Goal: Information Seeking & Learning: Learn about a topic

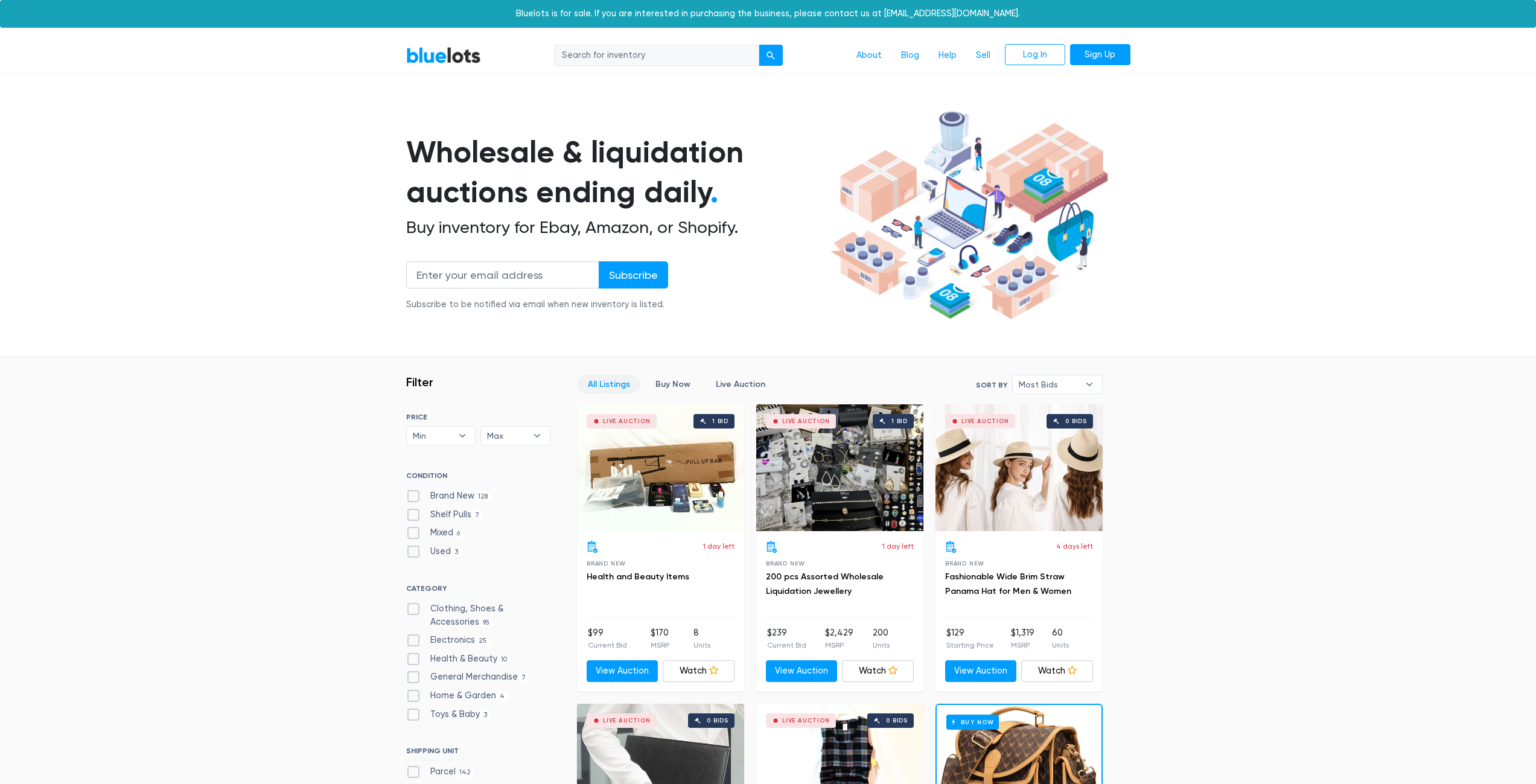
click at [642, 50] on input "search" at bounding box center [657, 56] width 206 height 22
type input "milwaukee"
click at [758, 45] on button "submit" at bounding box center [770, 56] width 24 height 22
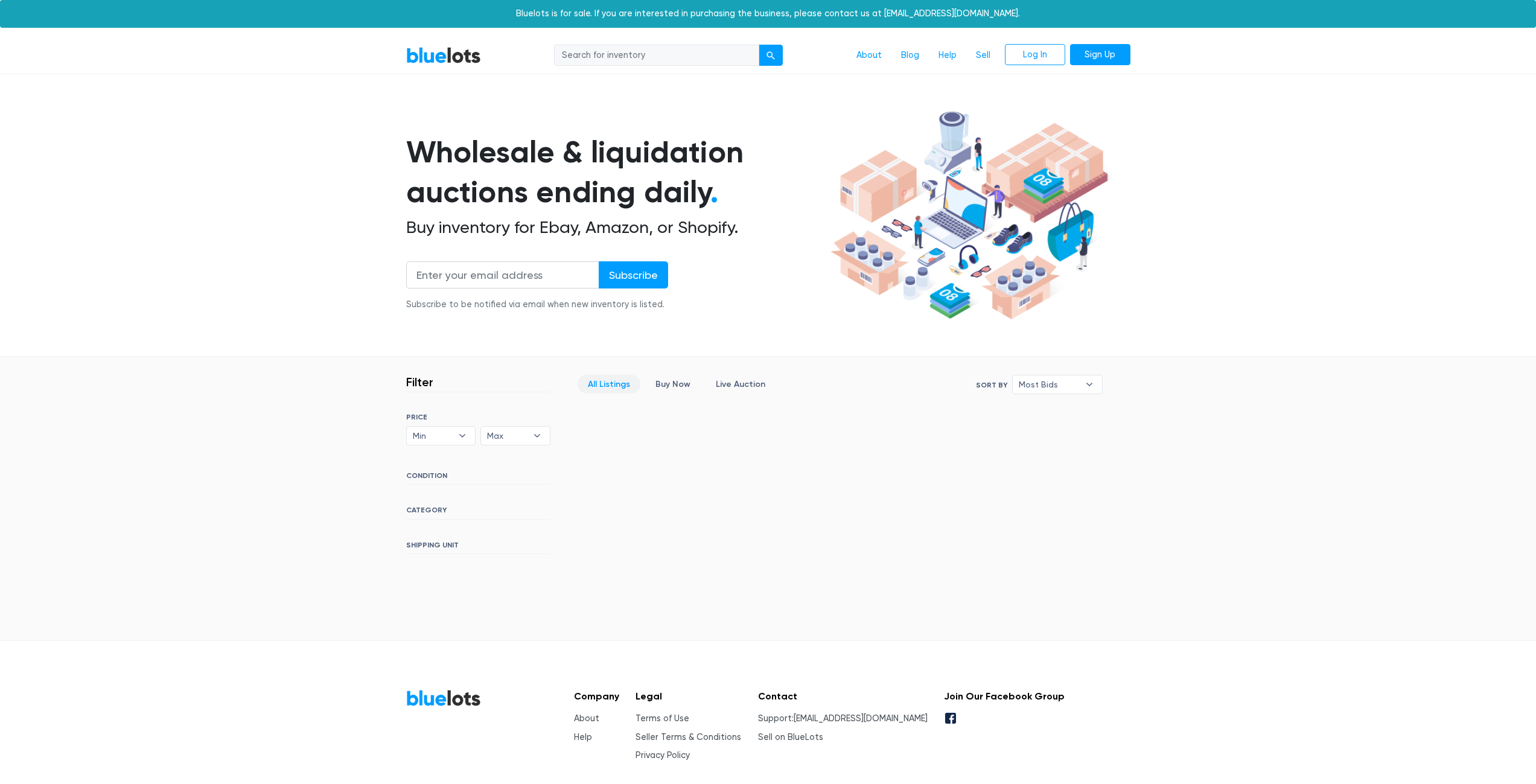
click at [668, 61] on input "search" at bounding box center [657, 56] width 206 height 22
type input "milwaukee"
click at [770, 62] on button "submit" at bounding box center [770, 56] width 24 height 22
click at [462, 47] on link "BlueLots" at bounding box center [443, 55] width 75 height 17
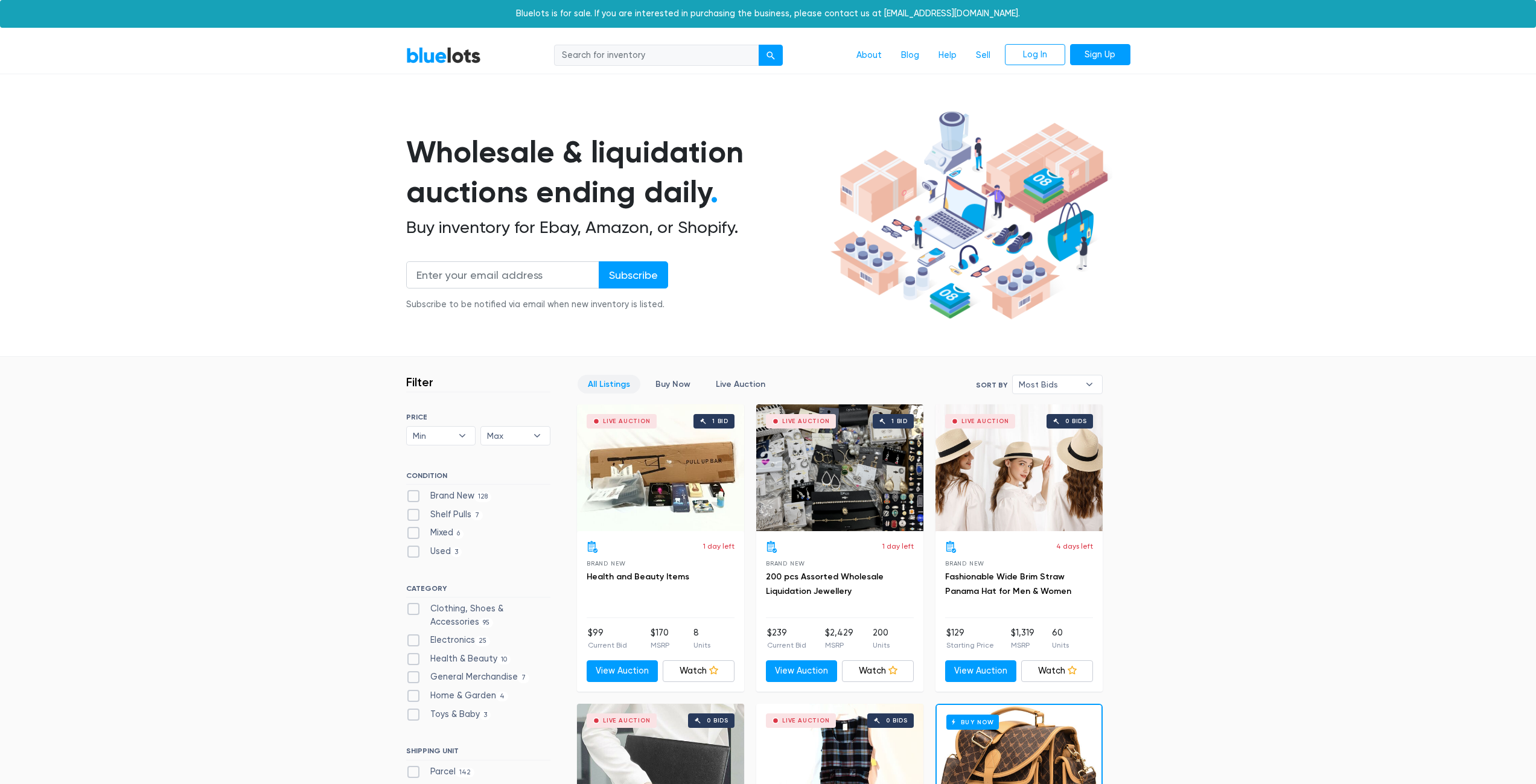
scroll to position [221, 0]
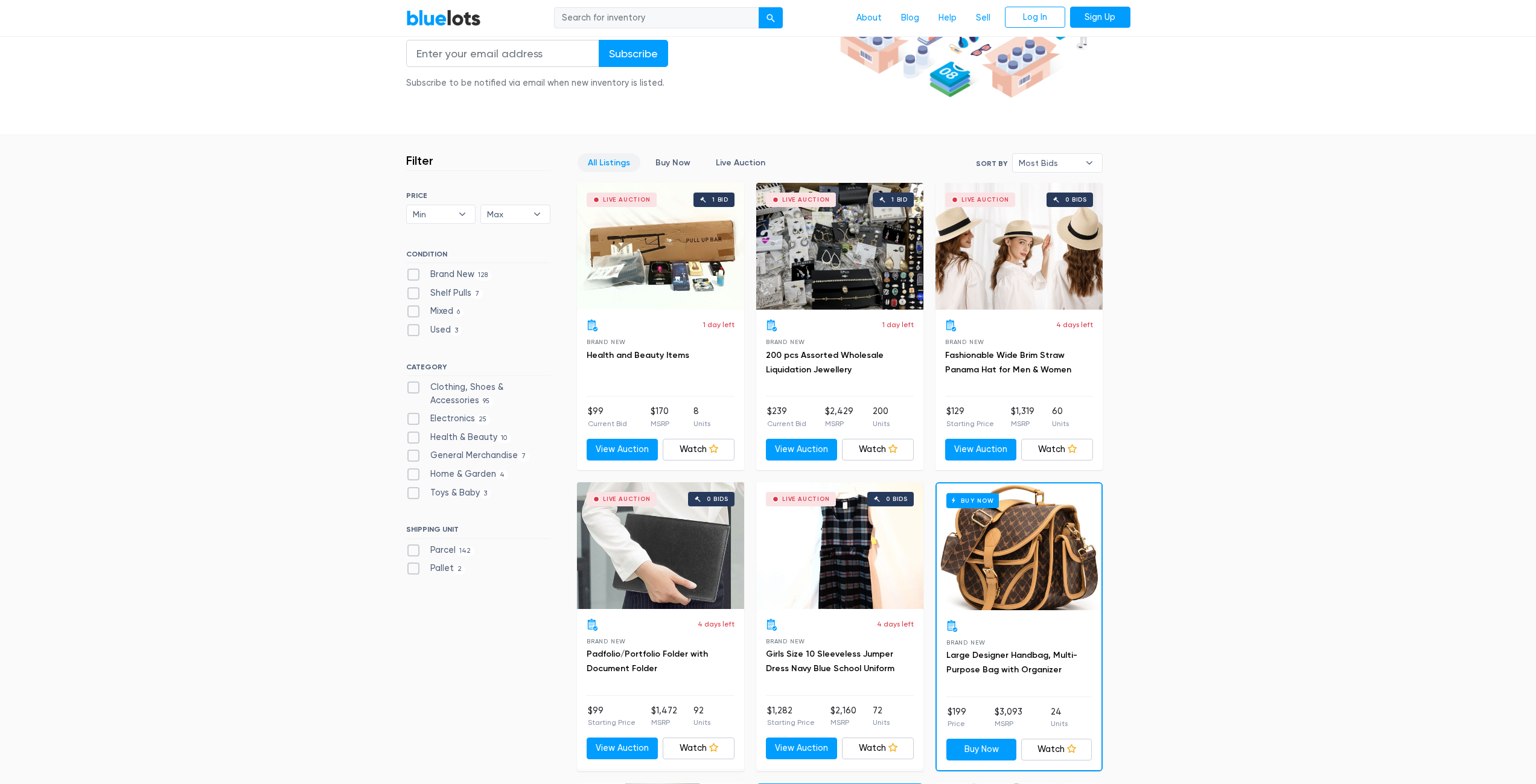
click at [458, 421] on label "Electronics 25" at bounding box center [448, 419] width 85 height 13
click at [414, 420] on input "Electronics 25" at bounding box center [409, 415] width 7 height 7
checkbox input "true"
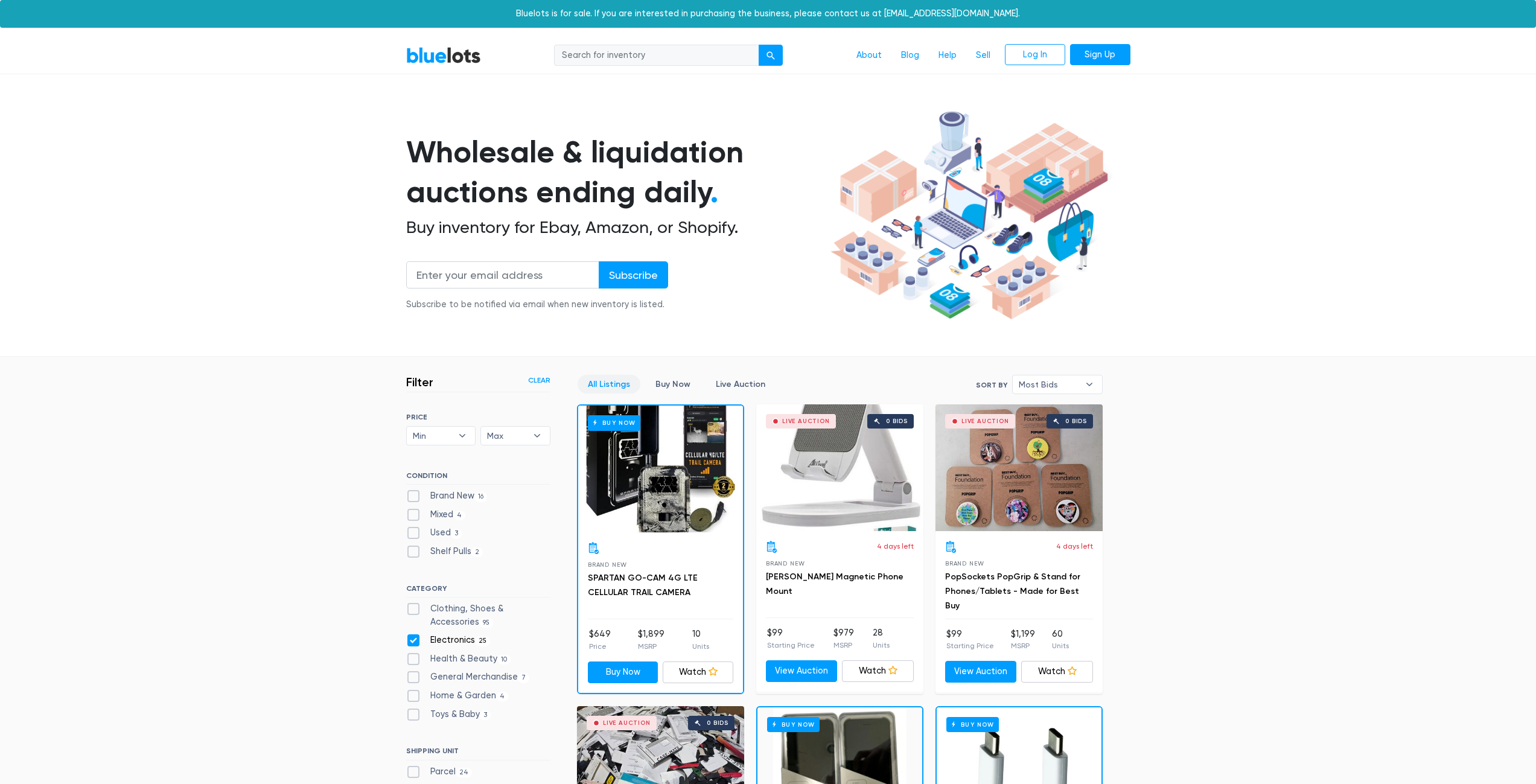
scroll to position [325, 0]
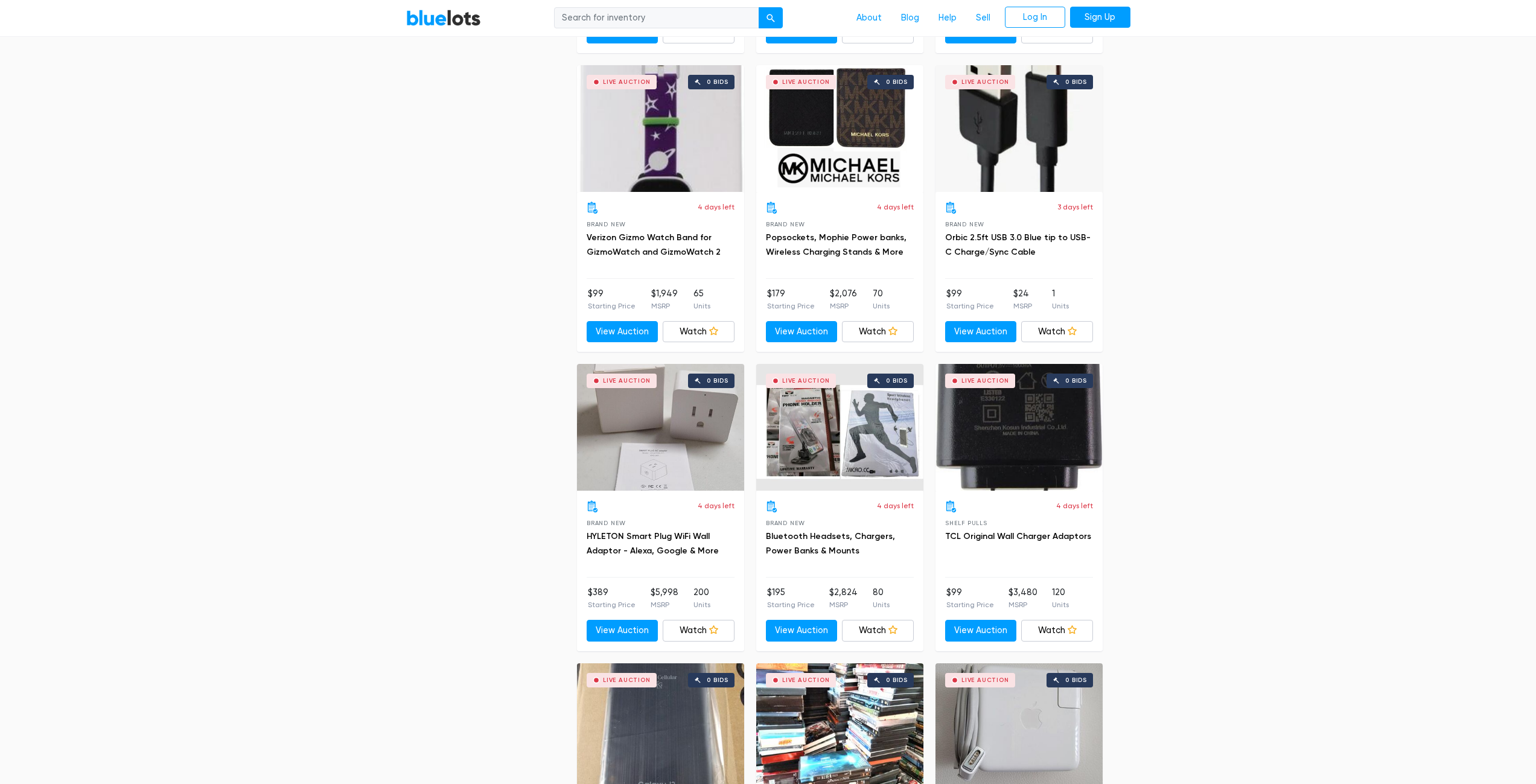
scroll to position [212, 0]
